Goal: Participate in discussion: Engage in conversation with other users on a specific topic

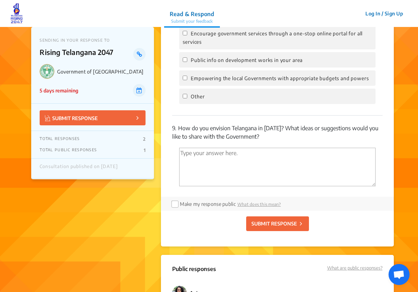
scroll to position [1615, 0]
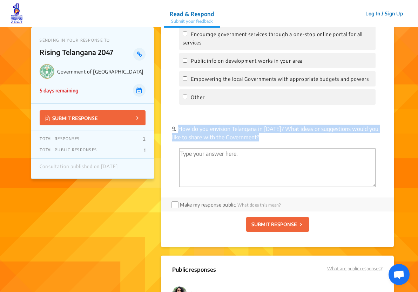
drag, startPoint x: 176, startPoint y: 123, endPoint x: 293, endPoint y: 143, distance: 118.7
click at [293, 143] on div "9. How do you envision Telangana in [DATE]? What ideas or suggestions would you…" at bounding box center [277, 156] width 210 height 81
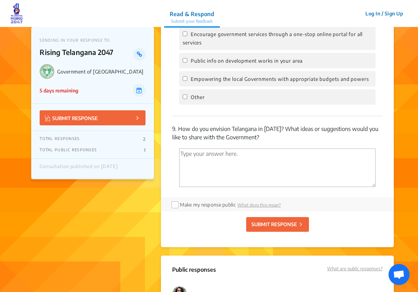
click at [277, 137] on div "9. How do you envision Telangana in [DATE]? What ideas or suggestions would you…" at bounding box center [277, 156] width 210 height 81
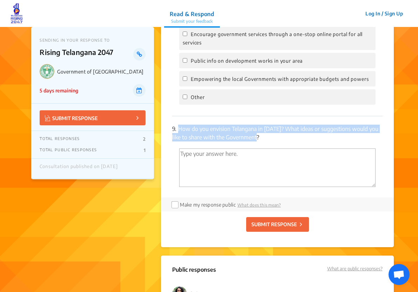
drag, startPoint x: 267, startPoint y: 130, endPoint x: 178, endPoint y: 120, distance: 89.5
click at [178, 125] on p "9. How do you envision Telangana in [DATE]? What ideas or suggestions would you…" at bounding box center [277, 133] width 210 height 17
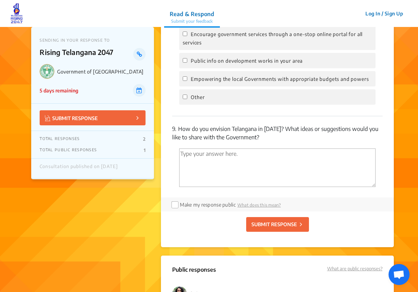
click at [200, 151] on textarea "'Type your answer here.' | translate" at bounding box center [277, 168] width 196 height 39
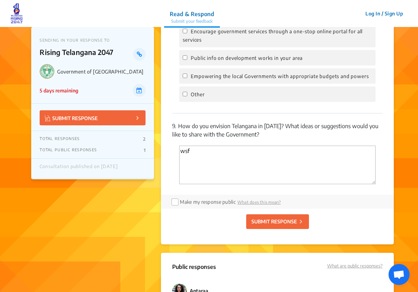
type textarea "wsfg"
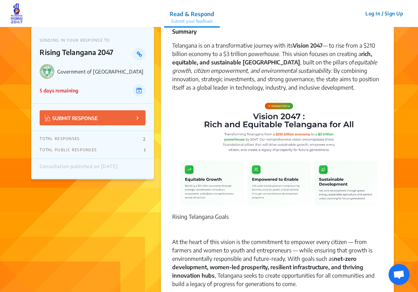
scroll to position [21, 0]
